Goal: Communication & Community: Answer question/provide support

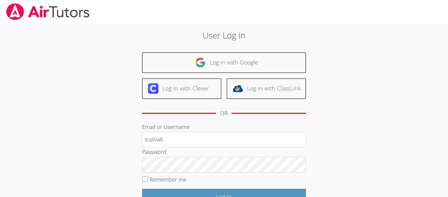
type input "e.silva6"
click at [142, 188] on input "Log in" at bounding box center [224, 195] width 164 height 15
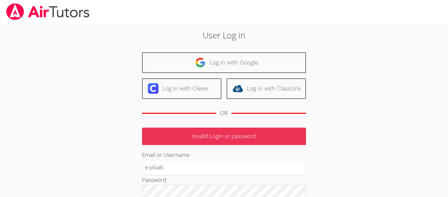
click at [208, 176] on div "Password" at bounding box center [224, 187] width 164 height 25
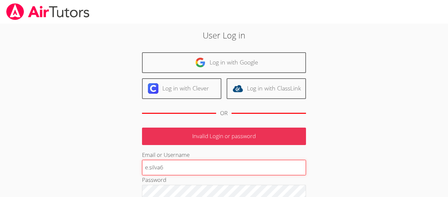
click at [214, 174] on input "e.silva6" at bounding box center [224, 167] width 164 height 16
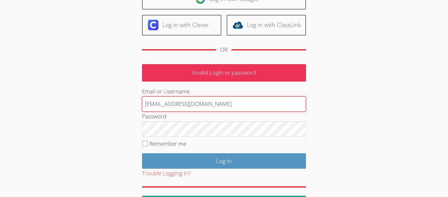
scroll to position [70, 0]
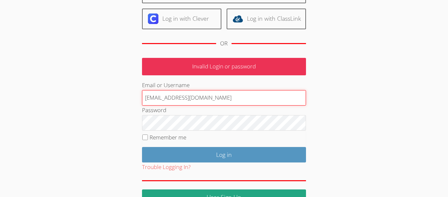
type input "[EMAIL_ADDRESS][DOMAIN_NAME]"
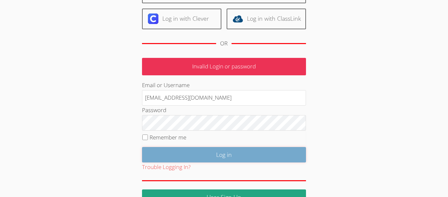
click at [172, 159] on input "Log in" at bounding box center [224, 154] width 164 height 15
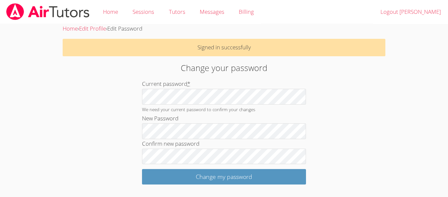
click at [142, 169] on input "Change my password" at bounding box center [224, 176] width 164 height 15
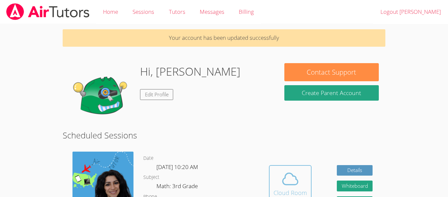
click at [293, 183] on icon at bounding box center [290, 178] width 18 height 18
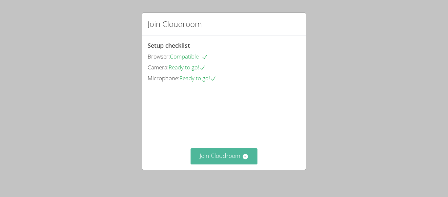
click at [248, 160] on button "Join Cloudroom" at bounding box center [224, 156] width 67 height 16
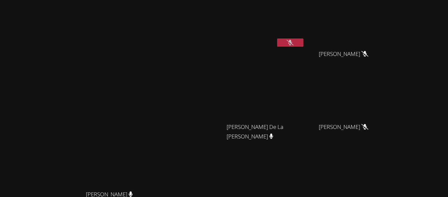
click at [304, 40] on button at bounding box center [290, 42] width 26 height 8
click at [304, 42] on button at bounding box center [290, 42] width 26 height 8
click at [294, 41] on icon at bounding box center [290, 43] width 7 height 6
click at [304, 41] on button at bounding box center [290, 42] width 26 height 8
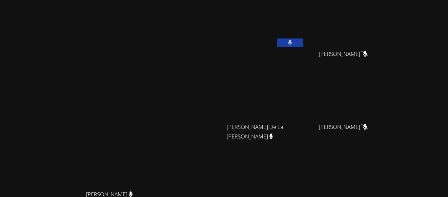
click at [304, 41] on button at bounding box center [290, 42] width 26 height 8
click at [294, 41] on icon at bounding box center [290, 43] width 7 height 6
click at [292, 41] on icon at bounding box center [290, 43] width 4 height 6
click at [294, 40] on icon at bounding box center [290, 43] width 7 height 6
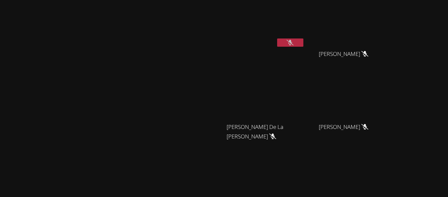
click at [294, 40] on icon at bounding box center [290, 43] width 7 height 6
click at [304, 40] on button at bounding box center [290, 42] width 26 height 8
click at [294, 40] on icon at bounding box center [290, 43] width 7 height 6
click at [304, 40] on button at bounding box center [290, 42] width 26 height 8
click at [294, 40] on icon at bounding box center [290, 43] width 7 height 6
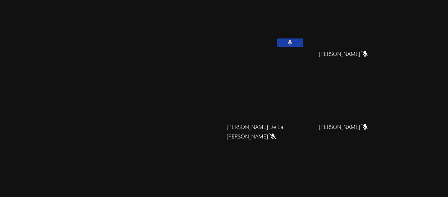
click at [304, 40] on button at bounding box center [290, 42] width 26 height 8
click at [277, 38] on button at bounding box center [290, 42] width 26 height 8
click at [304, 41] on button at bounding box center [290, 42] width 26 height 8
click at [304, 42] on button at bounding box center [290, 42] width 26 height 8
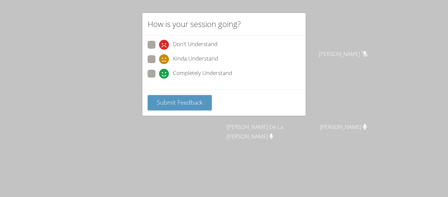
click at [347, 46] on div "How is your session going? Don't Understand Kinda Understand Completely Underst…" at bounding box center [224, 98] width 448 height 197
click at [159, 78] on span at bounding box center [159, 78] width 0 height 0
click at [159, 74] on input "Completely Understand" at bounding box center [162, 73] width 6 height 6
radio input "true"
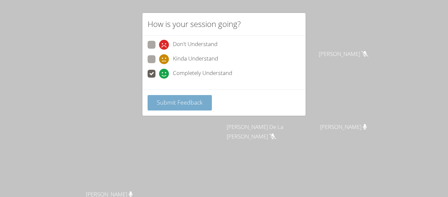
click at [200, 101] on span "Submit Feedback" at bounding box center [180, 102] width 46 height 8
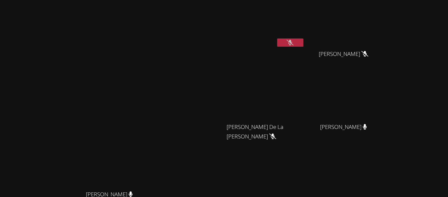
click at [304, 45] on button at bounding box center [290, 42] width 26 height 8
click at [304, 41] on button at bounding box center [290, 42] width 26 height 8
click at [292, 42] on icon at bounding box center [290, 43] width 4 height 6
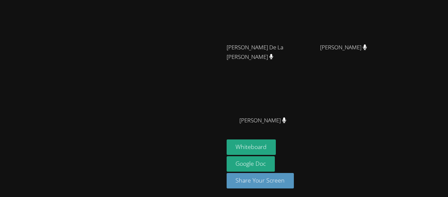
scroll to position [80, 0]
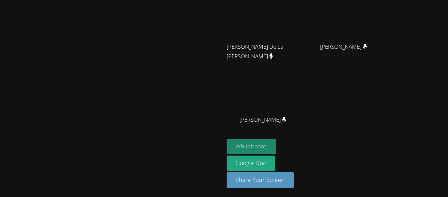
click at [276, 145] on button "Whiteboard" at bounding box center [252, 145] width 50 height 15
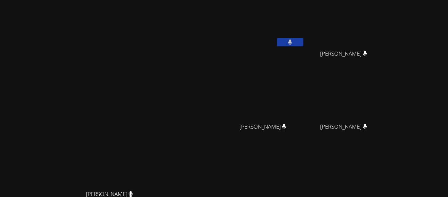
scroll to position [0, 0]
